Goal: Task Accomplishment & Management: Use online tool/utility

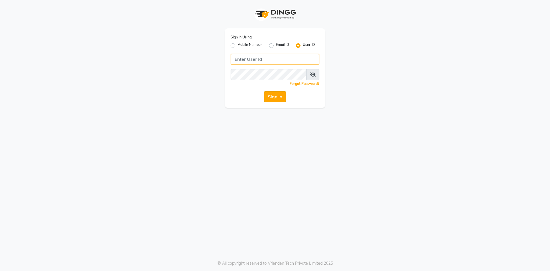
type input "SRHSALON"
click at [281, 98] on button "Sign In" at bounding box center [275, 96] width 22 height 11
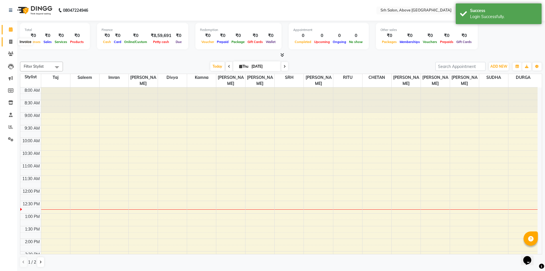
click at [12, 43] on icon at bounding box center [10, 42] width 3 height 4
select select "3702"
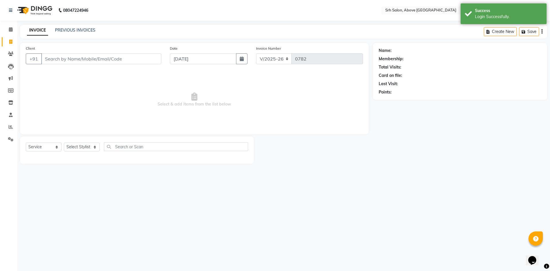
select select "membership"
click at [105, 59] on input "Client" at bounding box center [101, 58] width 120 height 11
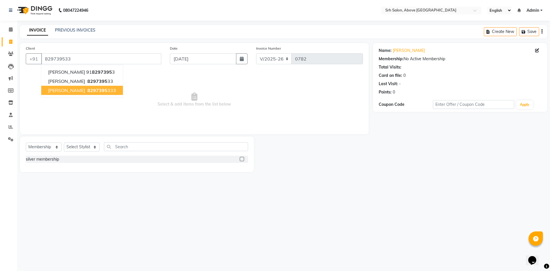
click at [86, 89] on ngb-highlight "8297395 333" at bounding box center [101, 90] width 30 height 6
type input "8297395333"
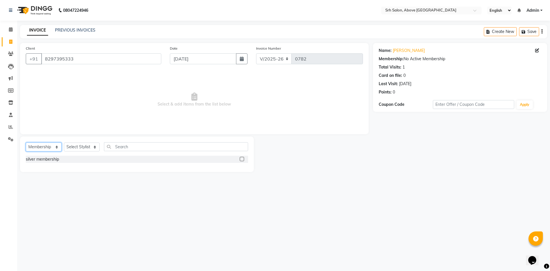
click at [56, 147] on select "Select Service Product Membership Package Voucher Prepaid Gift Card" at bounding box center [44, 146] width 36 height 9
select select "service"
click at [26, 142] on select "Select Service Product Membership Package Voucher Prepaid Gift Card" at bounding box center [44, 146] width 36 height 9
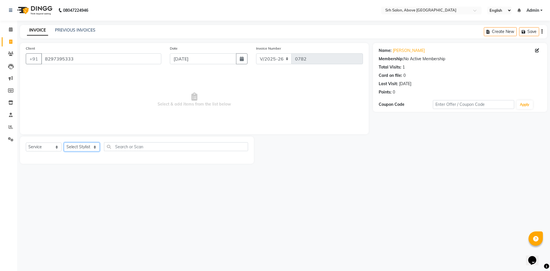
click at [76, 148] on select "Select Stylist CHETAN [PERSON_NAME] [PERSON_NAME] [PERSON_NAME] [PERSON_NAME] R…" at bounding box center [82, 146] width 36 height 9
select select "38208"
click at [64, 142] on select "Select Stylist CHETAN [PERSON_NAME] [PERSON_NAME] [PERSON_NAME] [PERSON_NAME] R…" at bounding box center [82, 146] width 36 height 9
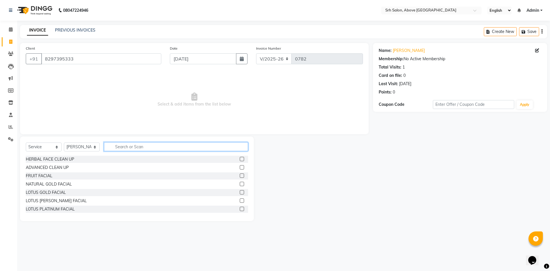
click at [126, 147] on input "text" at bounding box center [176, 146] width 144 height 9
click at [364, 148] on div at bounding box center [313, 178] width 119 height 84
click at [155, 145] on input "text" at bounding box center [176, 146] width 144 height 9
type input "UNDER AR"
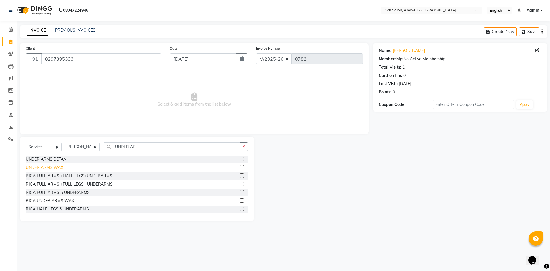
click at [55, 167] on div "UNDER ARMS WAX" at bounding box center [45, 167] width 38 height 6
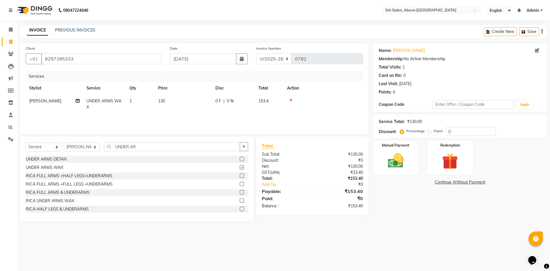
checkbox input "false"
click at [9, 139] on icon at bounding box center [10, 139] width 5 height 4
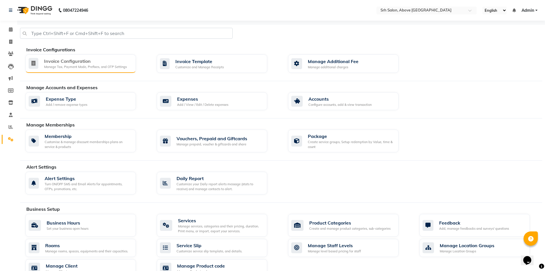
click at [69, 64] on div "Manage Tax, Payment Mode, Prefixes, and OTP Settings" at bounding box center [85, 66] width 83 height 5
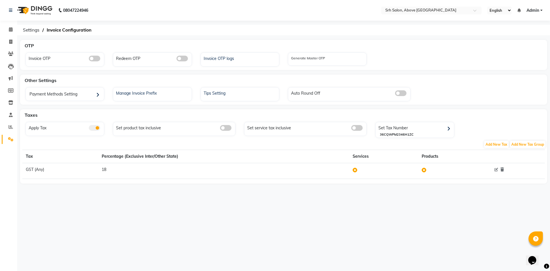
click at [96, 128] on span at bounding box center [94, 128] width 11 height 6
click at [89, 129] on input "checkbox" at bounding box center [89, 129] width 0 height 0
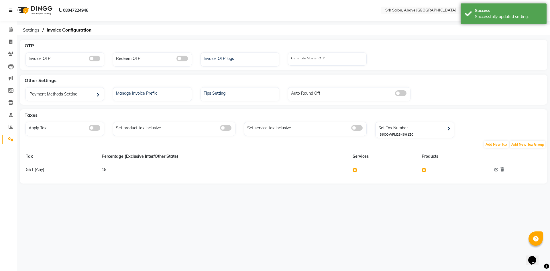
click at [11, 12] on link at bounding box center [12, 10] width 6 height 16
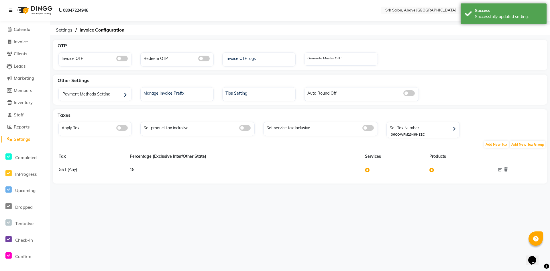
click at [11, 9] on icon at bounding box center [10, 10] width 3 height 4
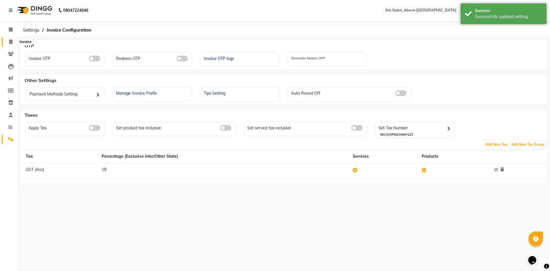
click at [12, 42] on icon at bounding box center [10, 42] width 3 height 4
select select "3702"
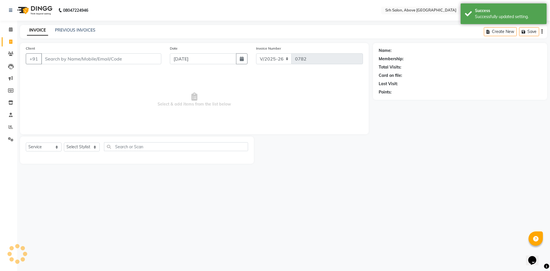
select select "membership"
click at [66, 61] on input "Client" at bounding box center [101, 58] width 120 height 11
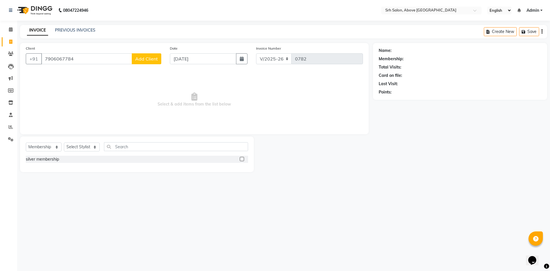
type input "7906067784"
click at [157, 59] on span "Add Client" at bounding box center [146, 59] width 23 height 6
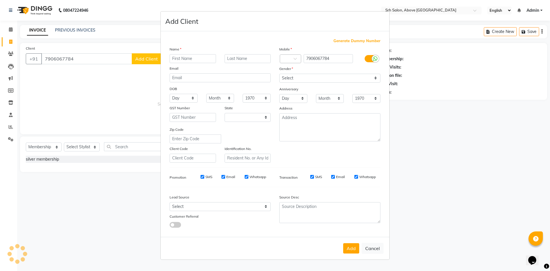
select select "36"
click at [181, 58] on input "text" at bounding box center [192, 58] width 46 height 9
type input "PAVITRA"
click at [318, 79] on select "Select [DEMOGRAPHIC_DATA] [DEMOGRAPHIC_DATA] Other Prefer Not To Say" at bounding box center [329, 78] width 101 height 9
select select "[DEMOGRAPHIC_DATA]"
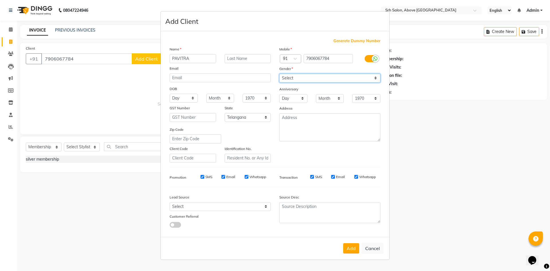
click at [279, 74] on select "Select [DEMOGRAPHIC_DATA] [DEMOGRAPHIC_DATA] Other Prefer Not To Say" at bounding box center [329, 78] width 101 height 9
click at [356, 250] on button "Add" at bounding box center [351, 248] width 16 height 10
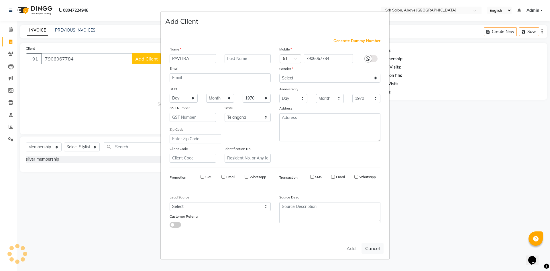
select select
select select "null"
select select
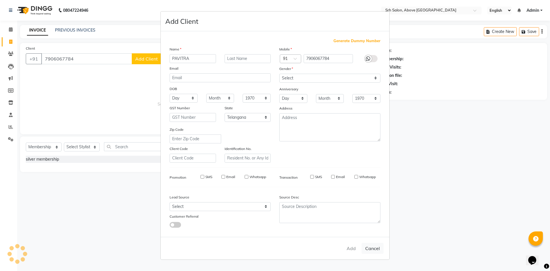
select select
checkbox input "false"
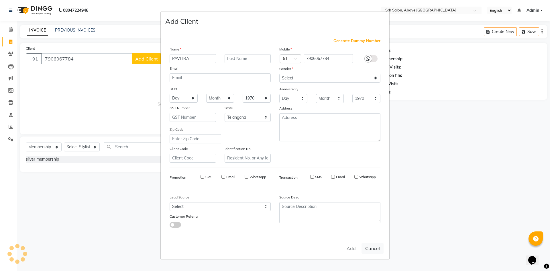
checkbox input "false"
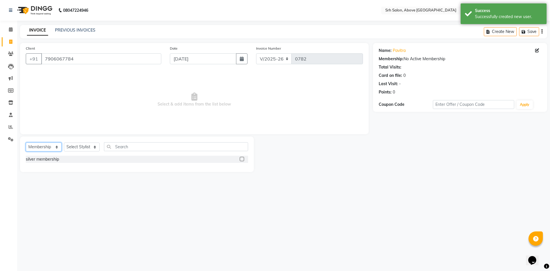
click at [56, 148] on select "Select Service Product Membership Package Voucher Prepaid Gift Card" at bounding box center [44, 146] width 36 height 9
select select "service"
click at [26, 142] on select "Select Service Product Membership Package Voucher Prepaid Gift Card" at bounding box center [44, 146] width 36 height 9
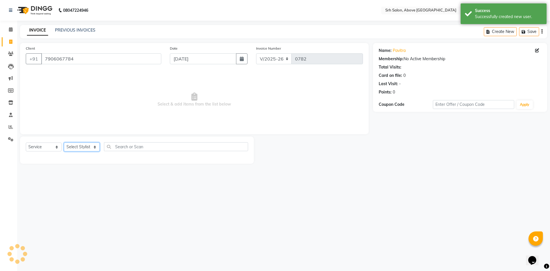
click at [78, 149] on select "Select Stylist CHETAN [PERSON_NAME] [PERSON_NAME] [PERSON_NAME] [PERSON_NAME] R…" at bounding box center [82, 146] width 36 height 9
select select "38208"
click at [64, 142] on select "Select Stylist CHETAN [PERSON_NAME] [PERSON_NAME] [PERSON_NAME] [PERSON_NAME] R…" at bounding box center [82, 146] width 36 height 9
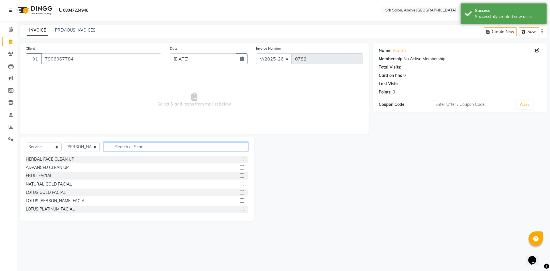
click at [125, 145] on input "text" at bounding box center [176, 146] width 144 height 9
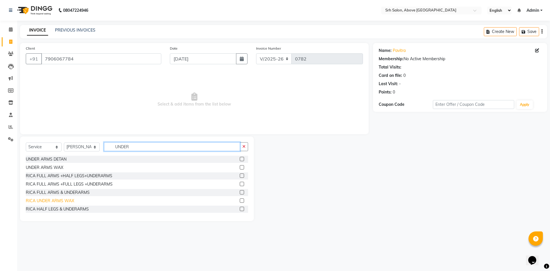
type input "UNDER"
click at [65, 202] on div "RICA UNDER ARMS WAX" at bounding box center [50, 201] width 48 height 6
checkbox input "false"
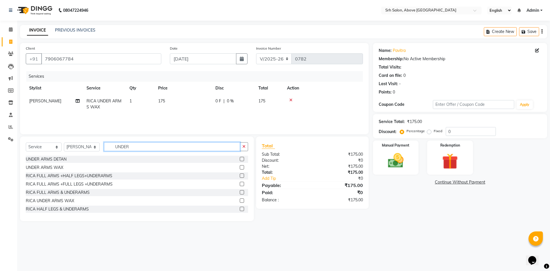
drag, startPoint x: 121, startPoint y: 147, endPoint x: 70, endPoint y: 147, distance: 51.8
click at [70, 147] on div "Select Service Product Membership Package Voucher Prepaid Gift Card Select Styl…" at bounding box center [137, 148] width 222 height 13
type input "UPPERLIP"
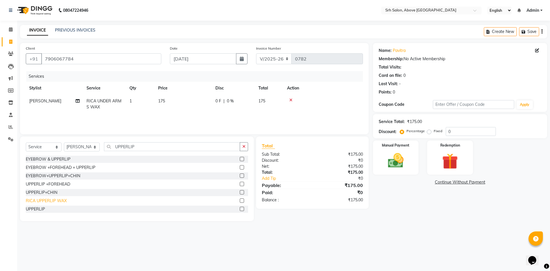
click at [60, 201] on div "RICA UPPERLIP WAX" at bounding box center [46, 201] width 41 height 6
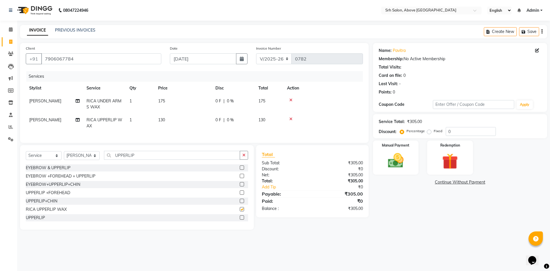
checkbox input "false"
click at [446, 131] on input "0" at bounding box center [470, 131] width 50 height 9
type input "20"
click at [218, 120] on span "26 F" at bounding box center [219, 120] width 8 height 6
select select "38208"
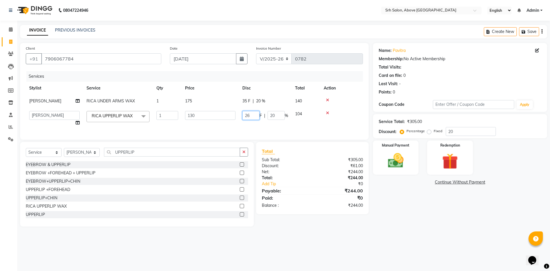
drag, startPoint x: 252, startPoint y: 115, endPoint x: 194, endPoint y: 117, distance: 57.9
click at [201, 117] on tr "CHETAN Divya DURGA [PERSON_NAME] [PERSON_NAME] [PERSON_NAME] RITU [PERSON_NAME]…" at bounding box center [194, 118] width 337 height 22
type input "30"
click at [339, 123] on td at bounding box center [341, 118] width 43 height 22
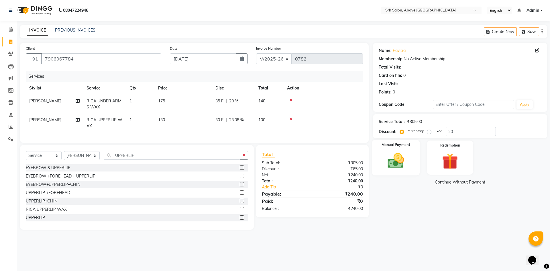
click at [398, 157] on img at bounding box center [395, 160] width 27 height 19
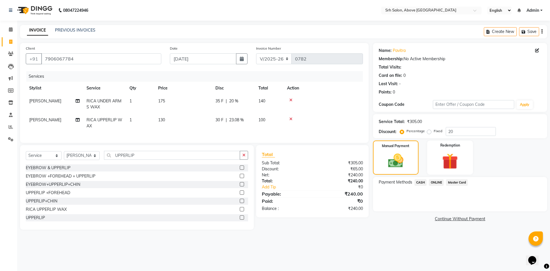
click at [437, 182] on span "ONLINE" at bounding box center [436, 182] width 15 height 7
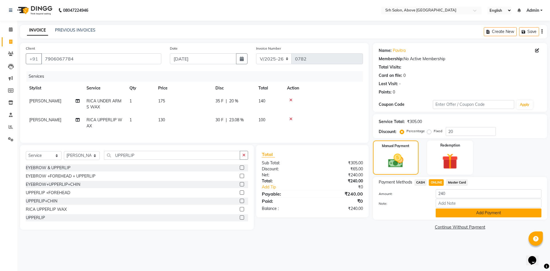
click at [454, 213] on button "Add Payment" at bounding box center [488, 212] width 106 height 9
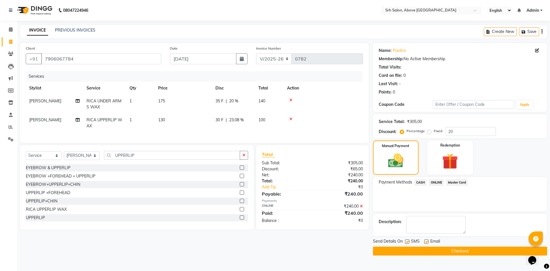
click at [439, 184] on span "ONLINE" at bounding box center [436, 182] width 15 height 7
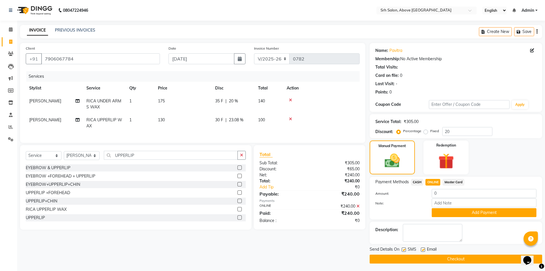
click at [417, 257] on button "Checkout" at bounding box center [456, 258] width 173 height 9
